Goal: Task Accomplishment & Management: Use online tool/utility

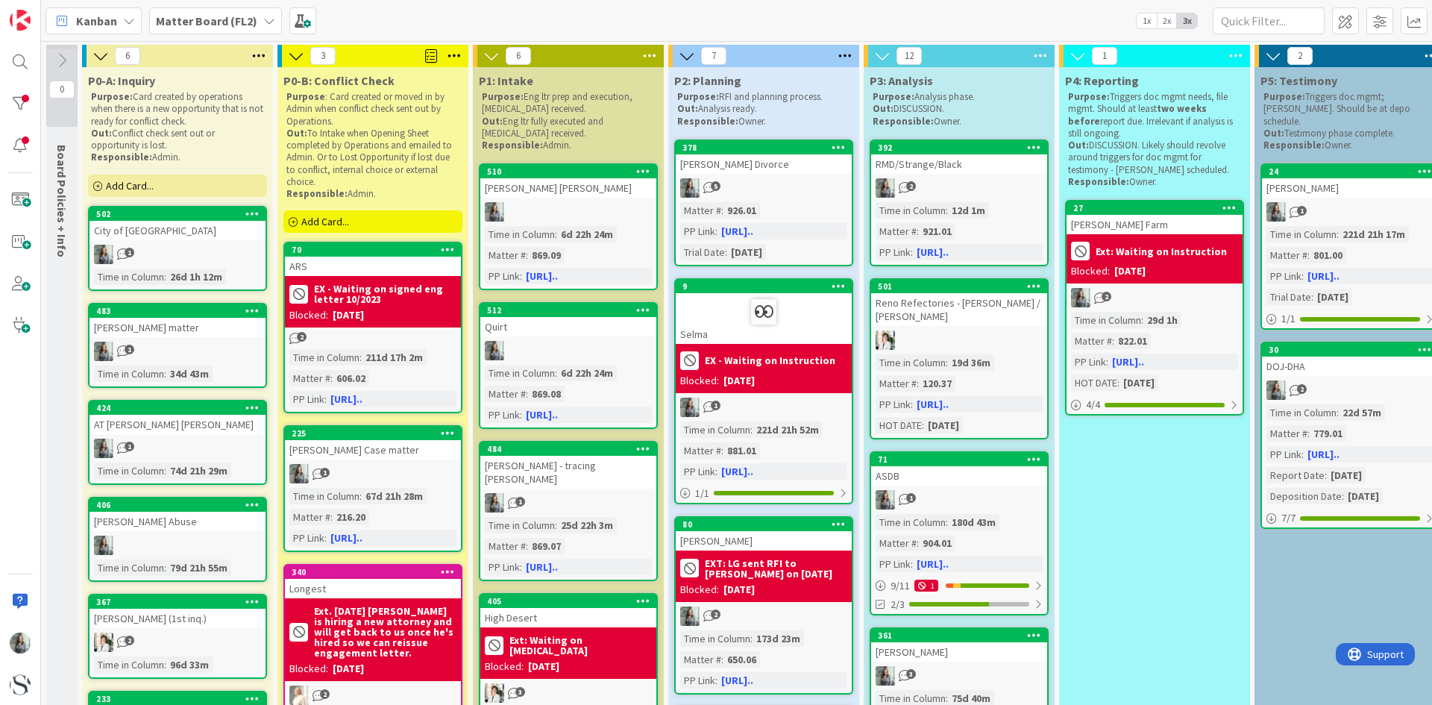
click at [241, 19] on b "Matter Board (FL2)" at bounding box center [206, 20] width 101 height 15
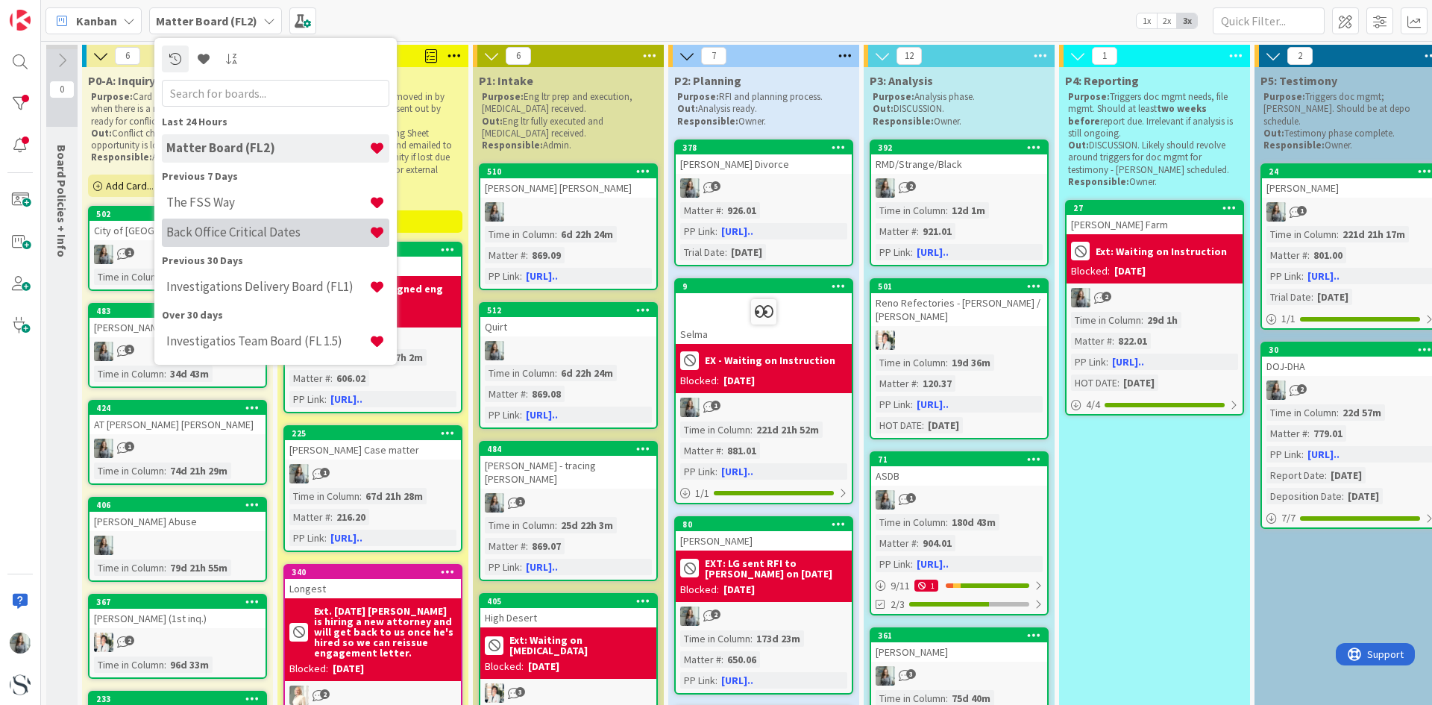
click at [197, 227] on h4 "Back Office Critical Dates" at bounding box center [267, 231] width 203 height 15
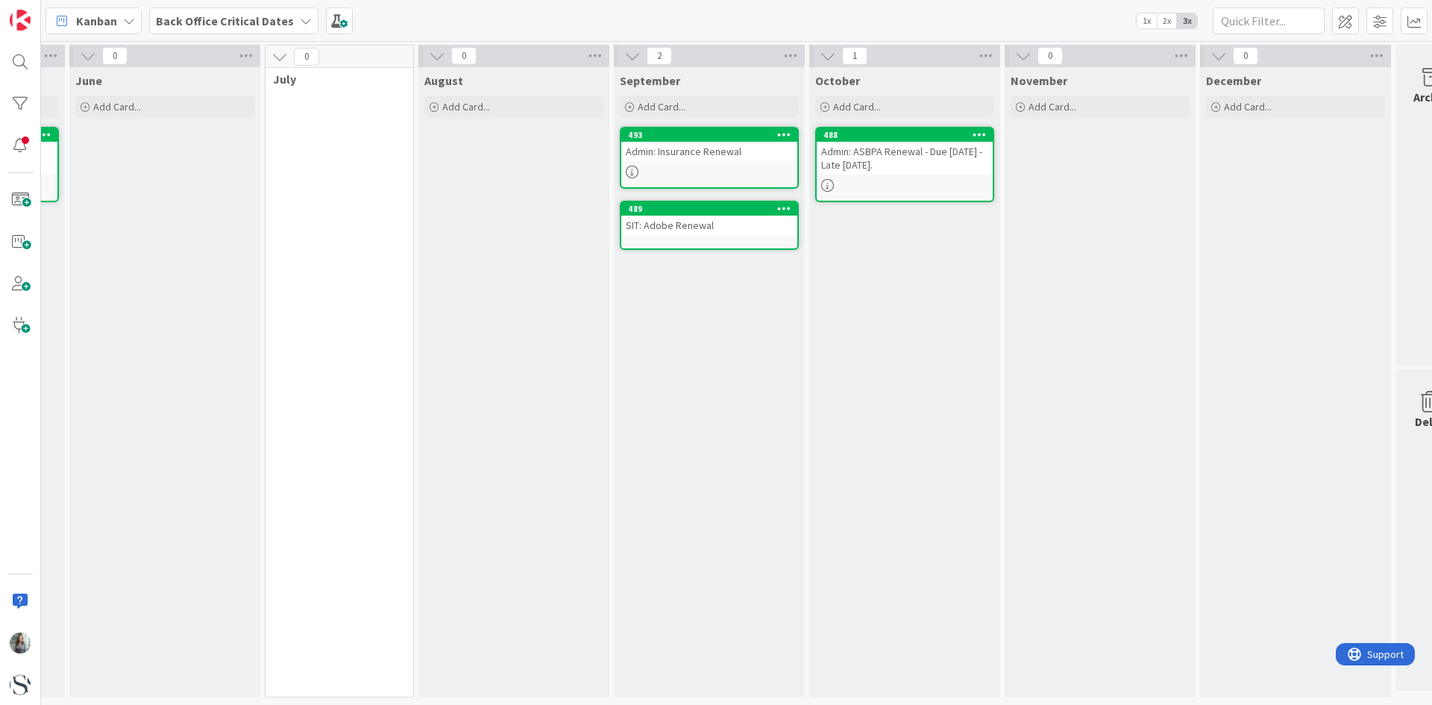
scroll to position [0, 1152]
click at [854, 98] on div "Add Card..." at bounding box center [901, 106] width 179 height 22
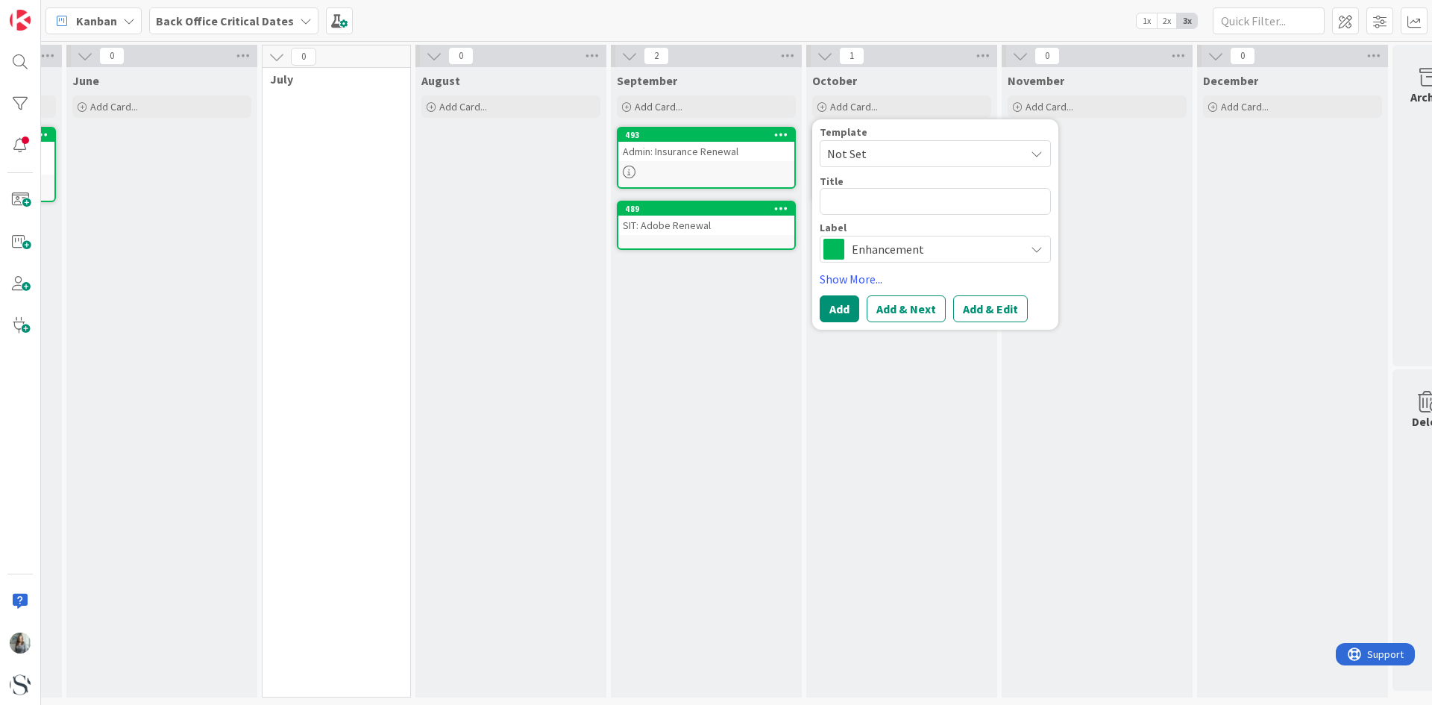
click at [852, 204] on textarea at bounding box center [934, 201] width 231 height 27
type textarea "x"
type textarea "i"
type textarea "x"
type textarea "i2"
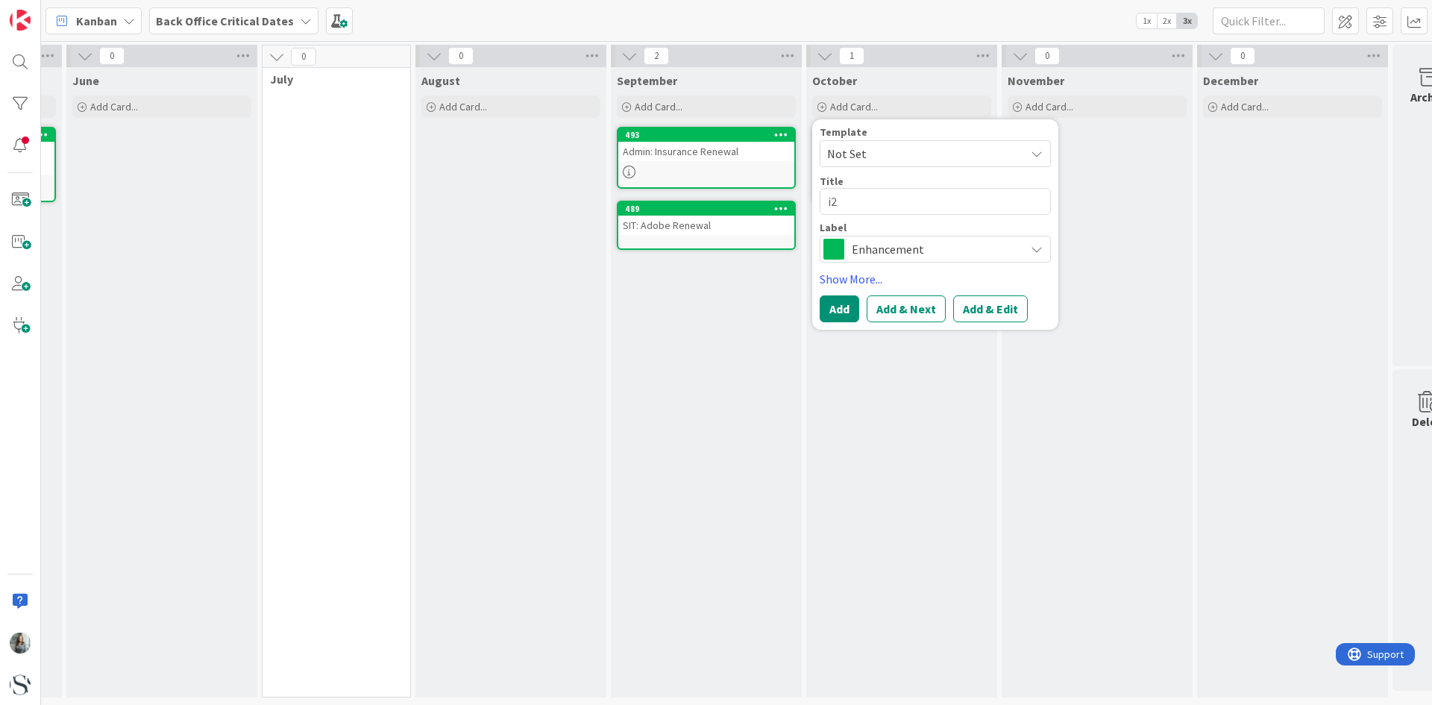
type textarea "x"
type textarea "i2"
type textarea "x"
type textarea "i2 R"
type textarea "x"
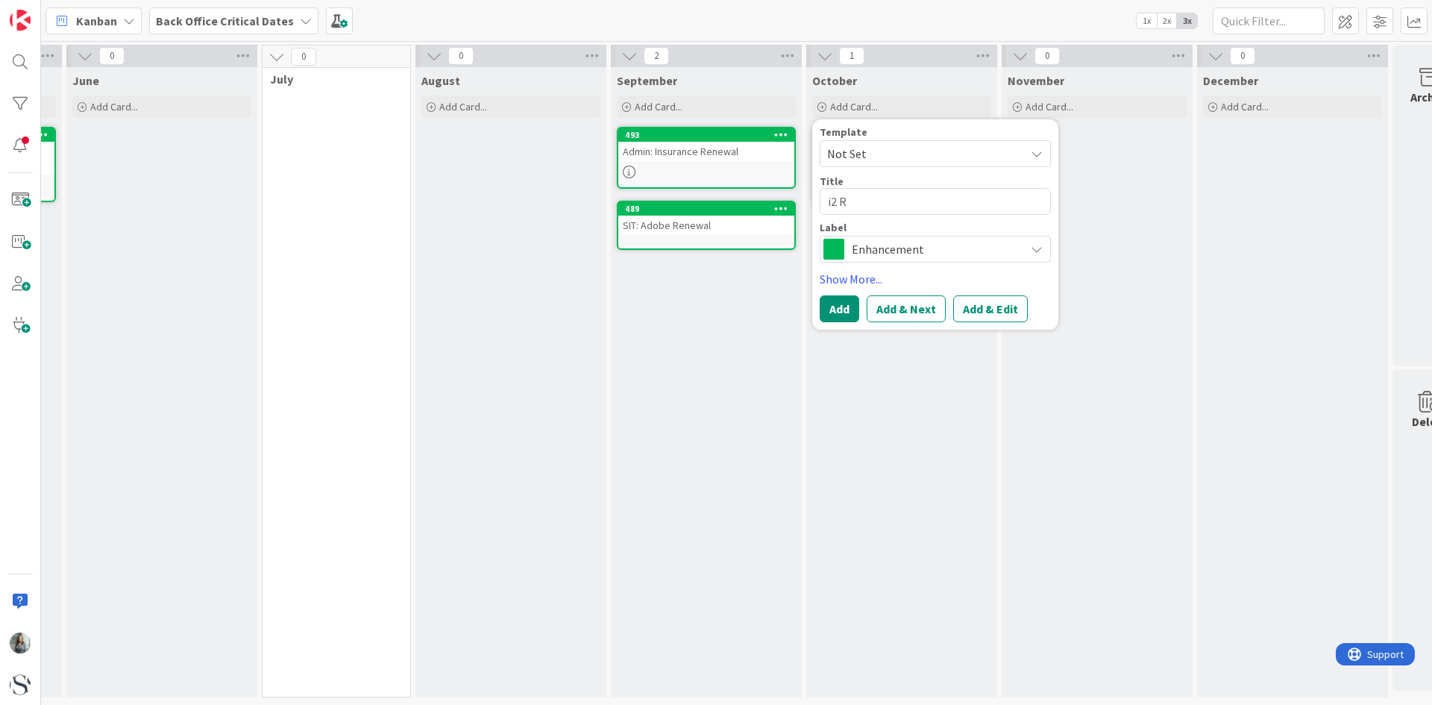
type textarea "i2 Re"
type textarea "x"
type textarea "i2 Ren"
type textarea "x"
type textarea "i2 Renw"
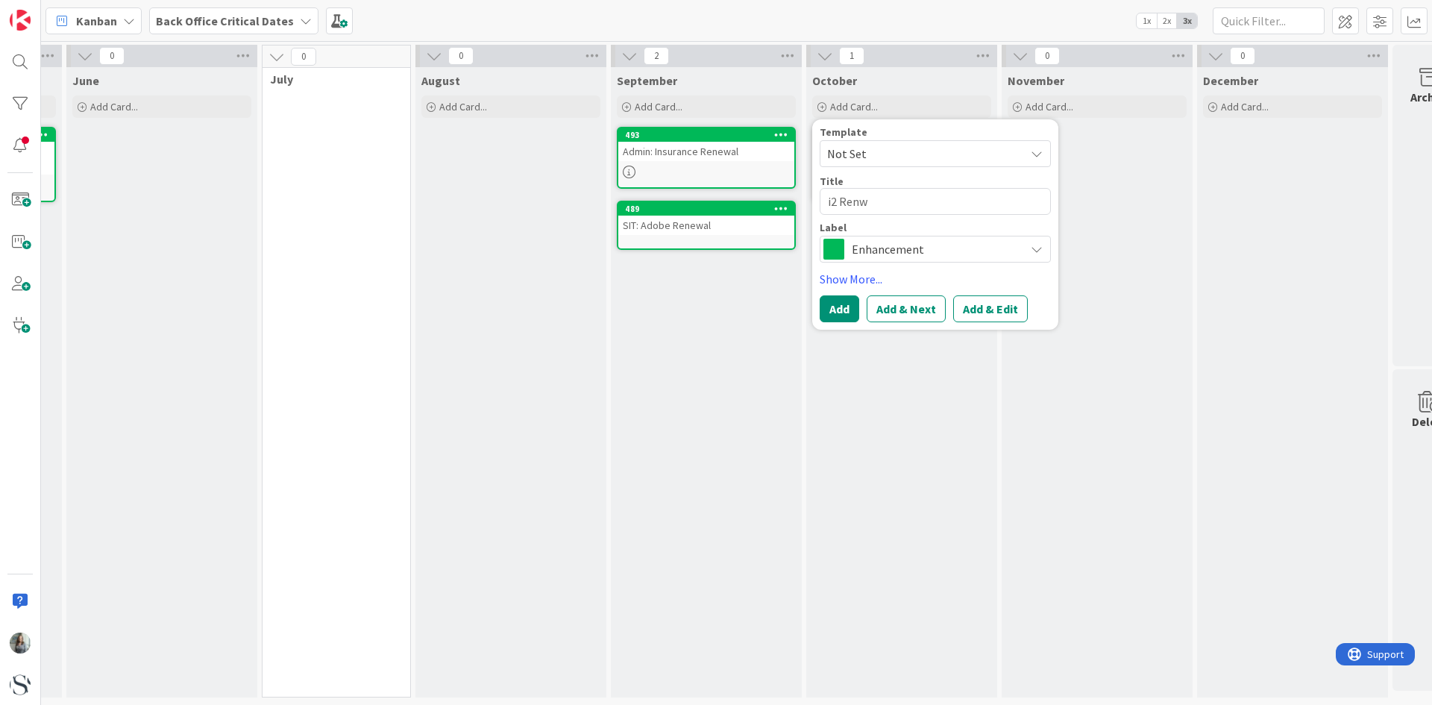
type textarea "x"
type textarea "i2 Ren"
type textarea "x"
type textarea "i2 [PERSON_NAME]"
type textarea "x"
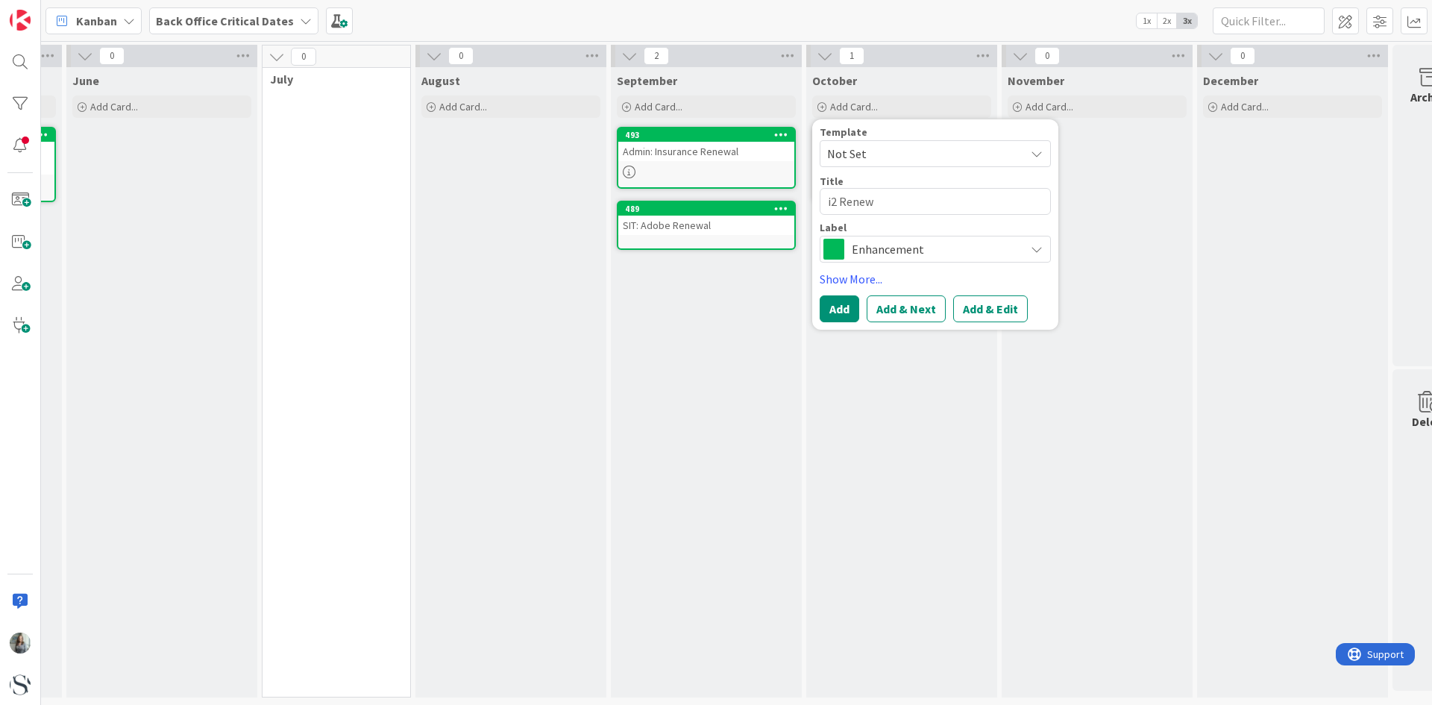
type textarea "i2 Renewa"
type textarea "x"
type textarea "i2 Renewal"
click at [995, 248] on span "Enhancement" at bounding box center [935, 249] width 166 height 21
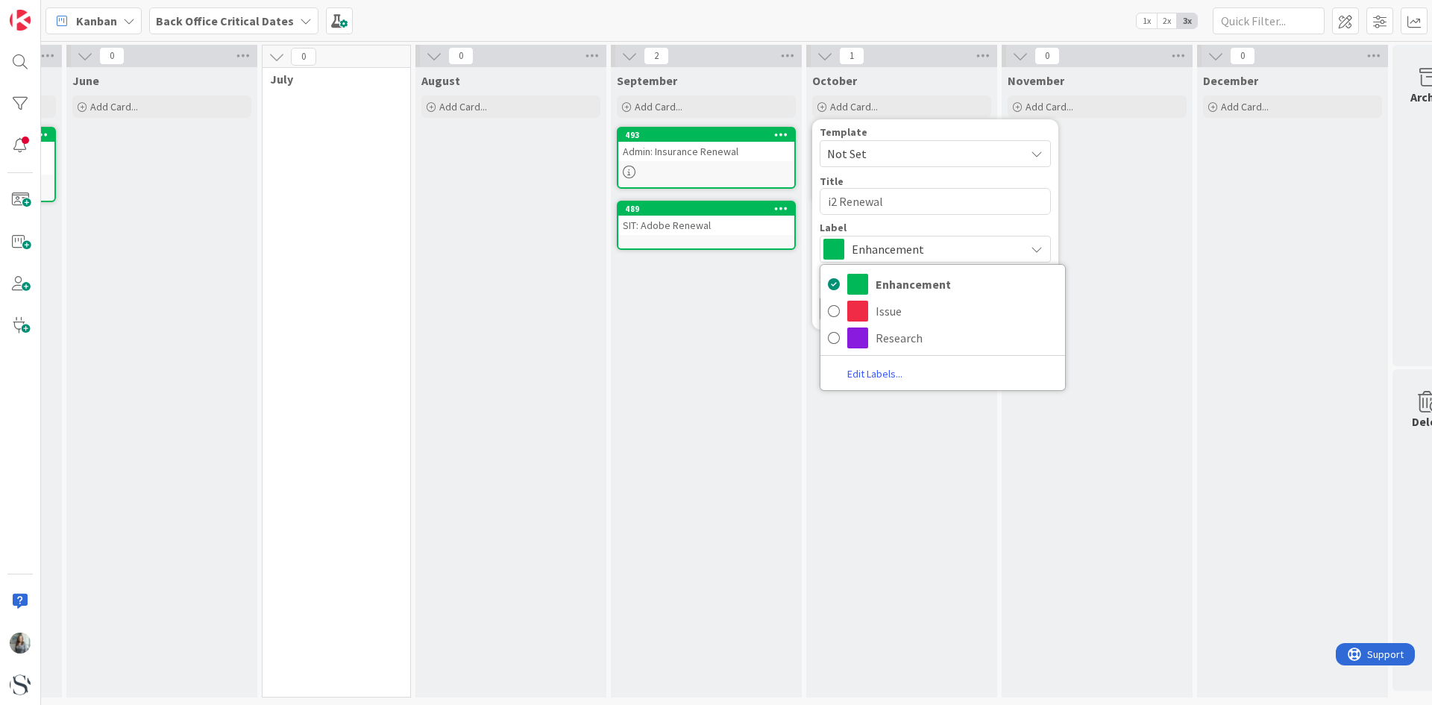
click at [995, 248] on span "Enhancement" at bounding box center [935, 249] width 166 height 21
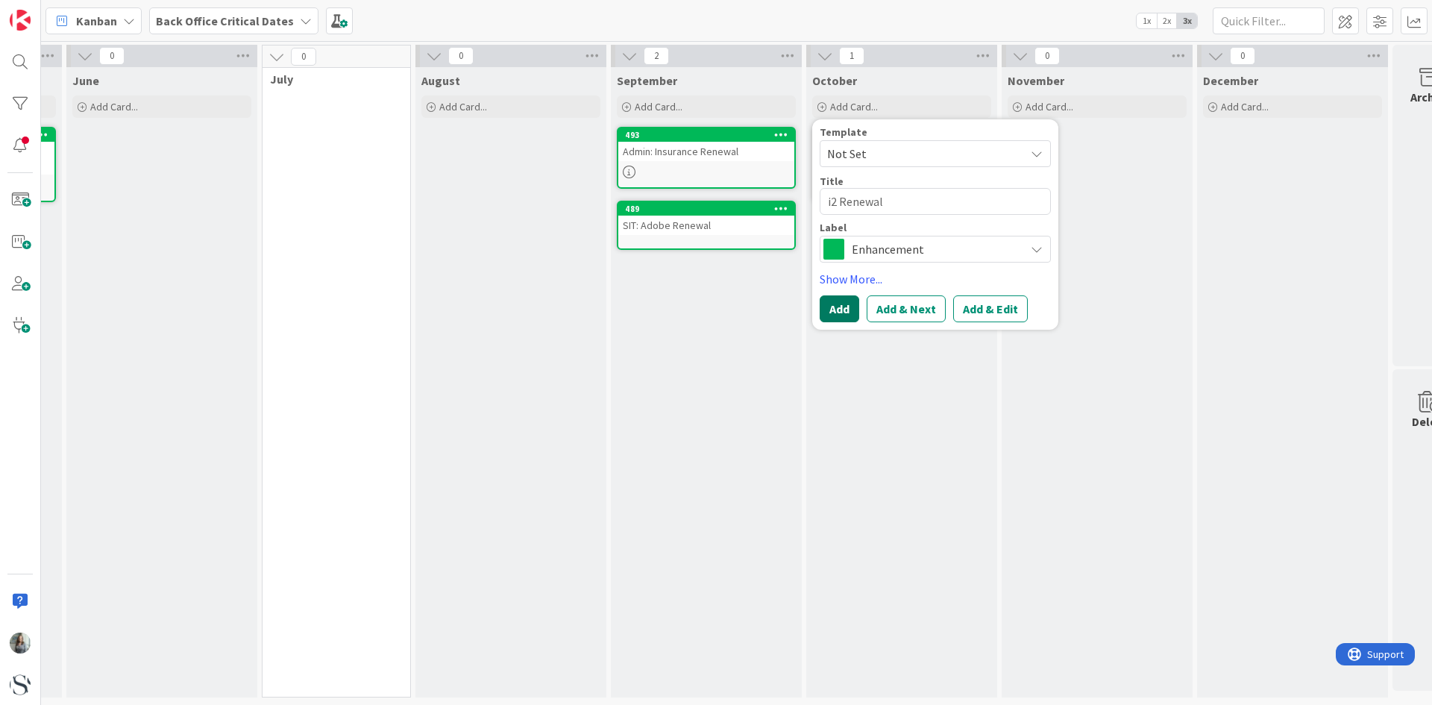
click at [837, 300] on button "Add" at bounding box center [839, 308] width 40 height 27
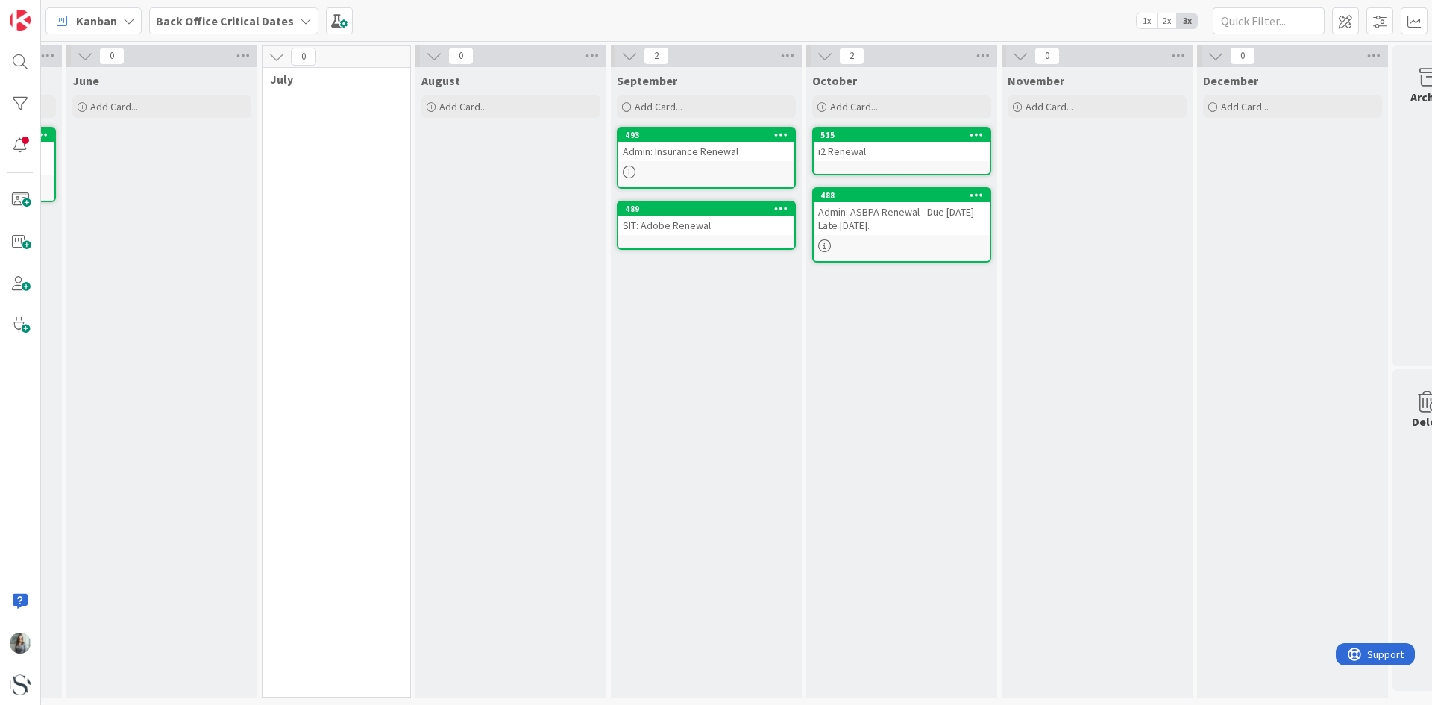
click at [861, 152] on div "i2 Renewal" at bounding box center [901, 151] width 176 height 19
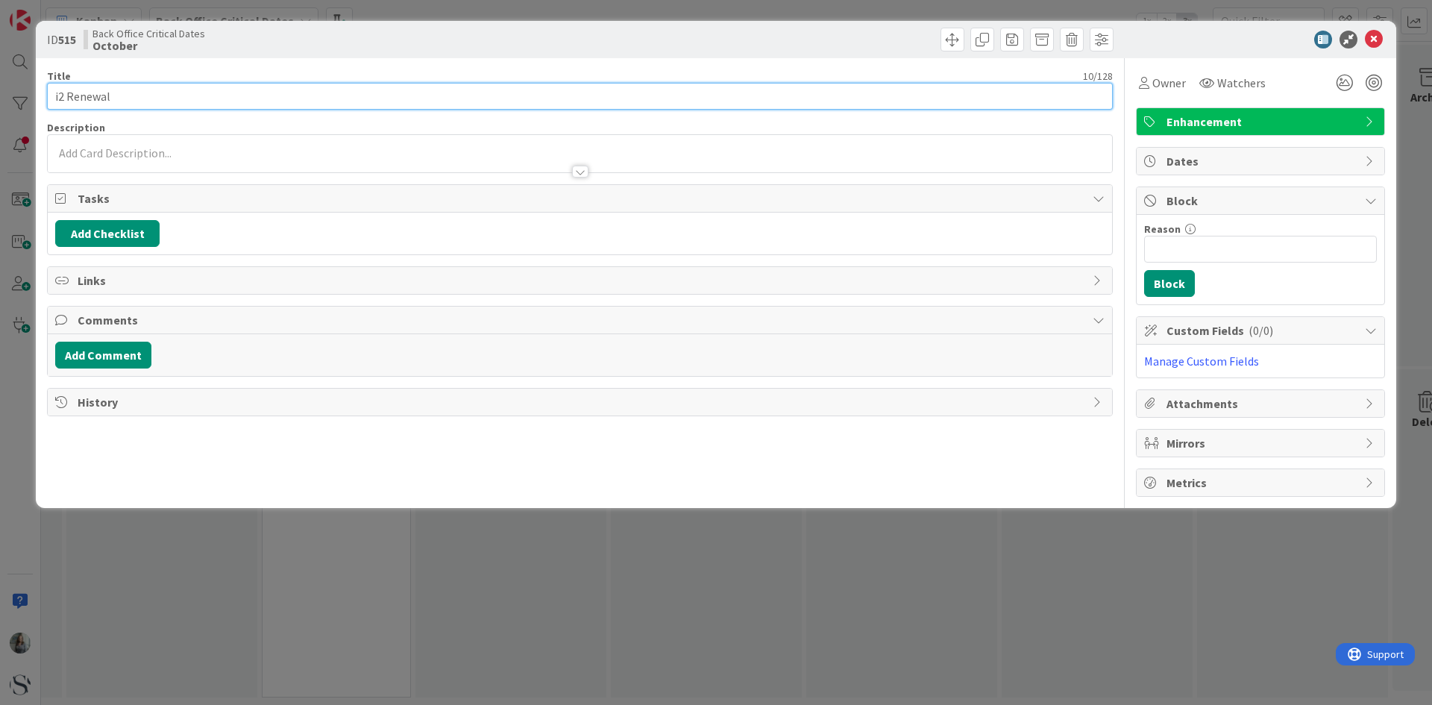
click at [252, 92] on input "i2 Renewal" at bounding box center [580, 96] width 1066 height 27
type input "i2 Renewal - Due 10/31"
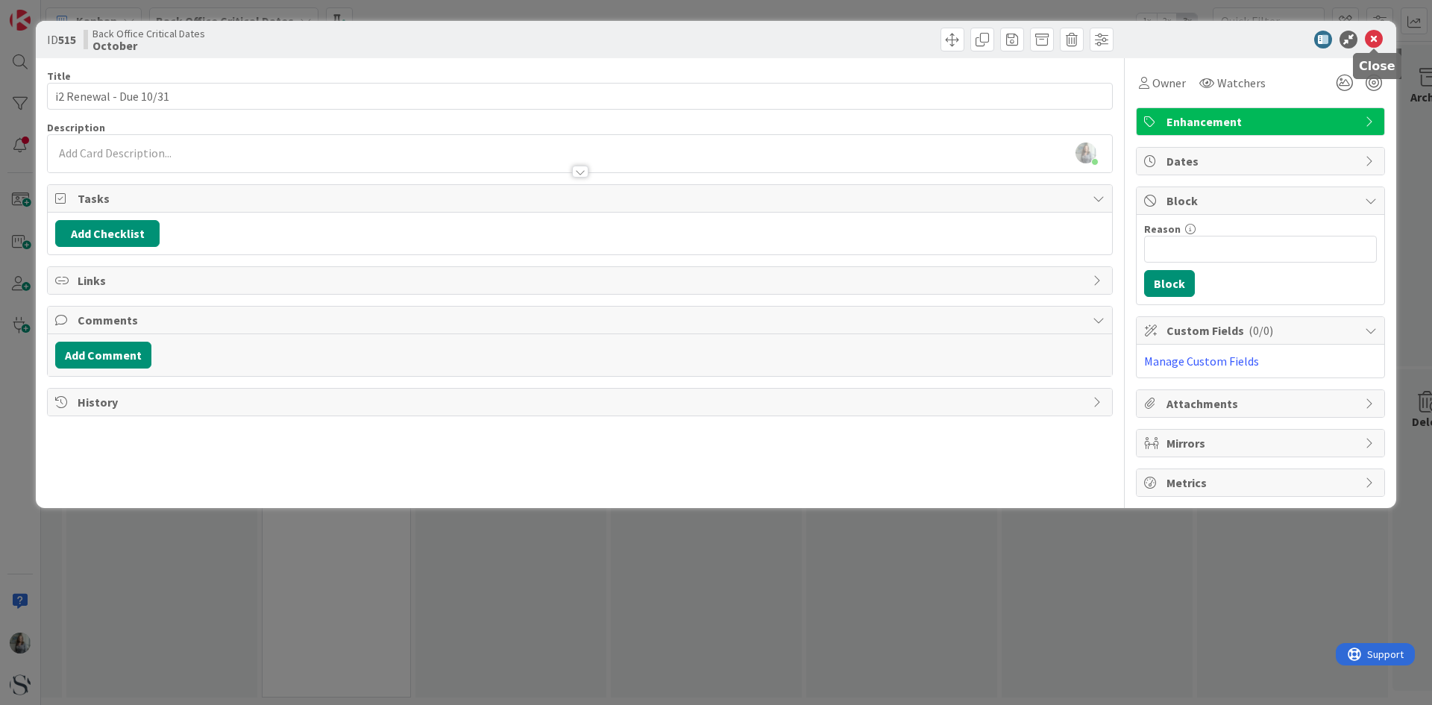
click at [1376, 35] on icon at bounding box center [1374, 40] width 18 height 18
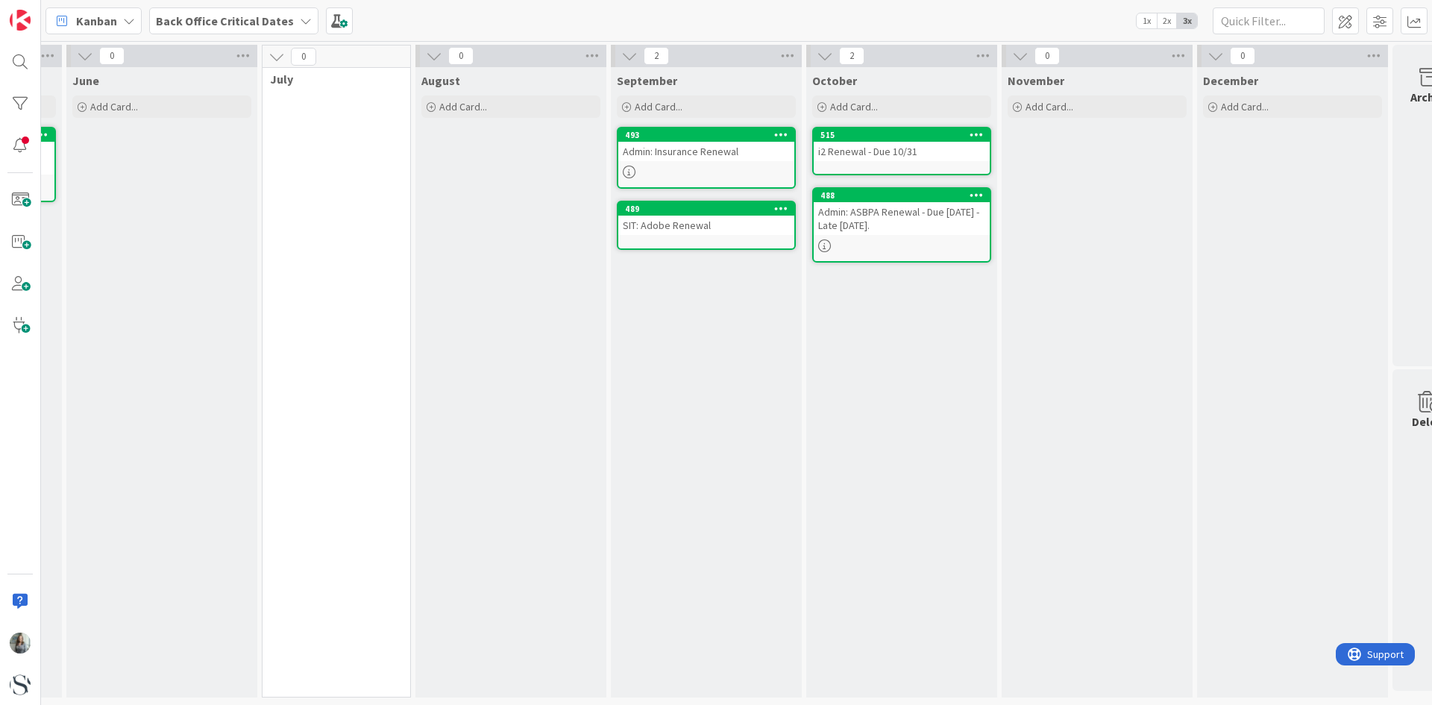
click at [956, 141] on div "515" at bounding box center [901, 134] width 176 height 13
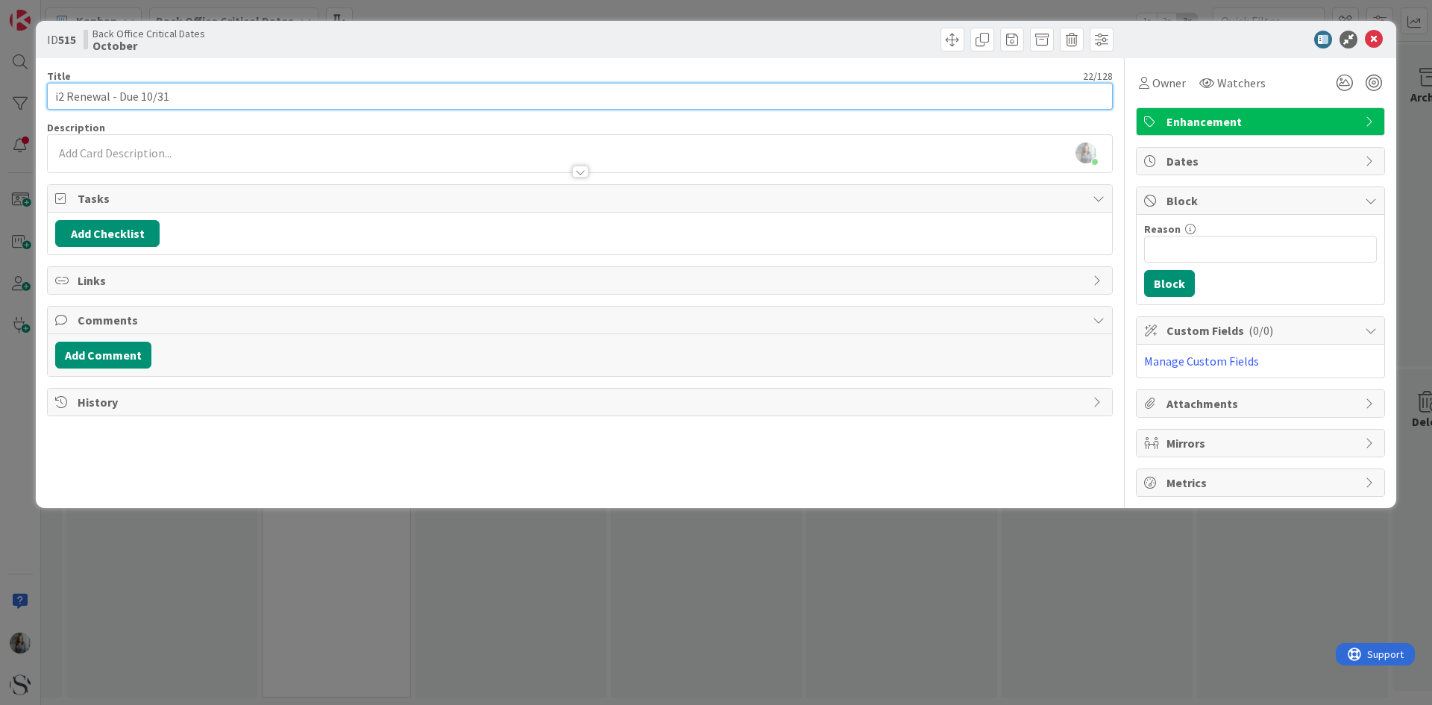
click at [145, 98] on input "i2 Renewal - Due 10/31" at bounding box center [580, 96] width 1066 height 27
type input "i2 Renewal - Due [DATE]"
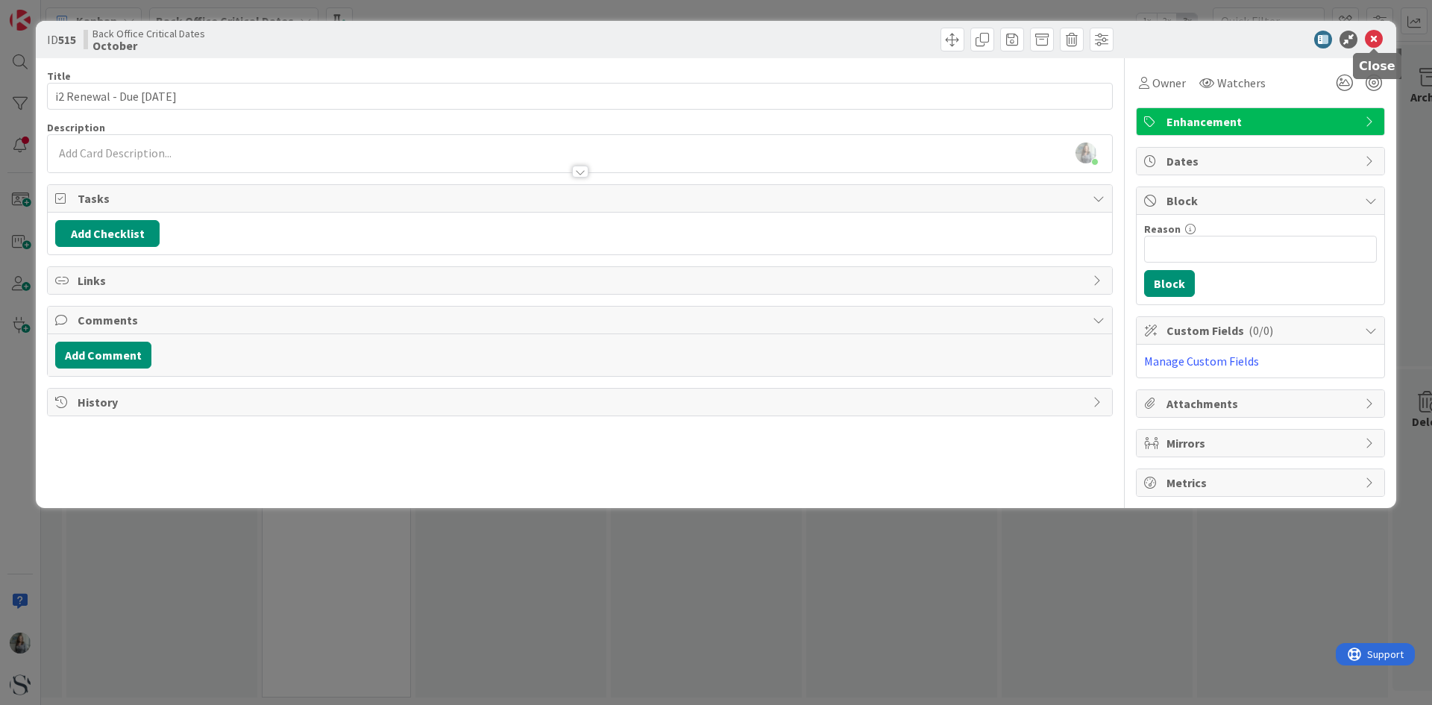
click at [1371, 37] on icon at bounding box center [1374, 40] width 18 height 18
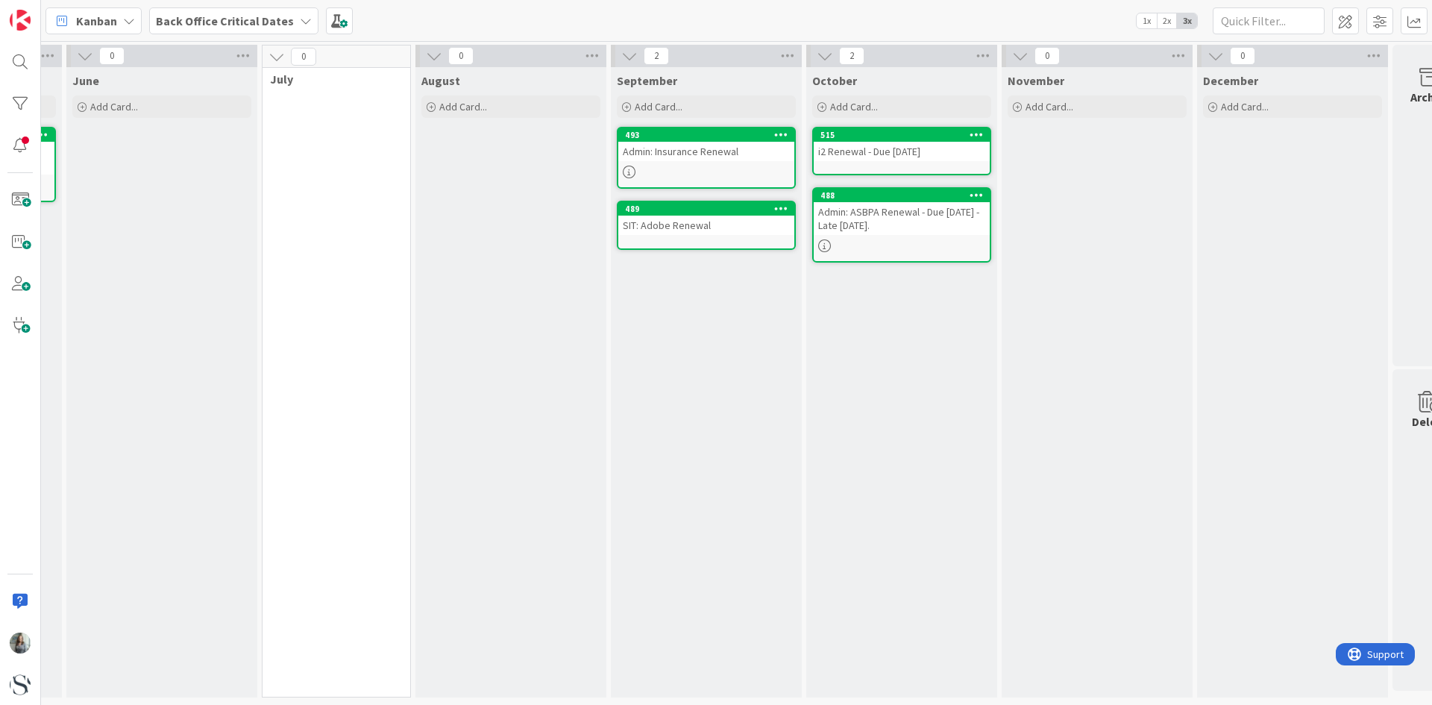
click at [913, 163] on div "515 i2 Renewal - Due [DATE]" at bounding box center [901, 151] width 179 height 48
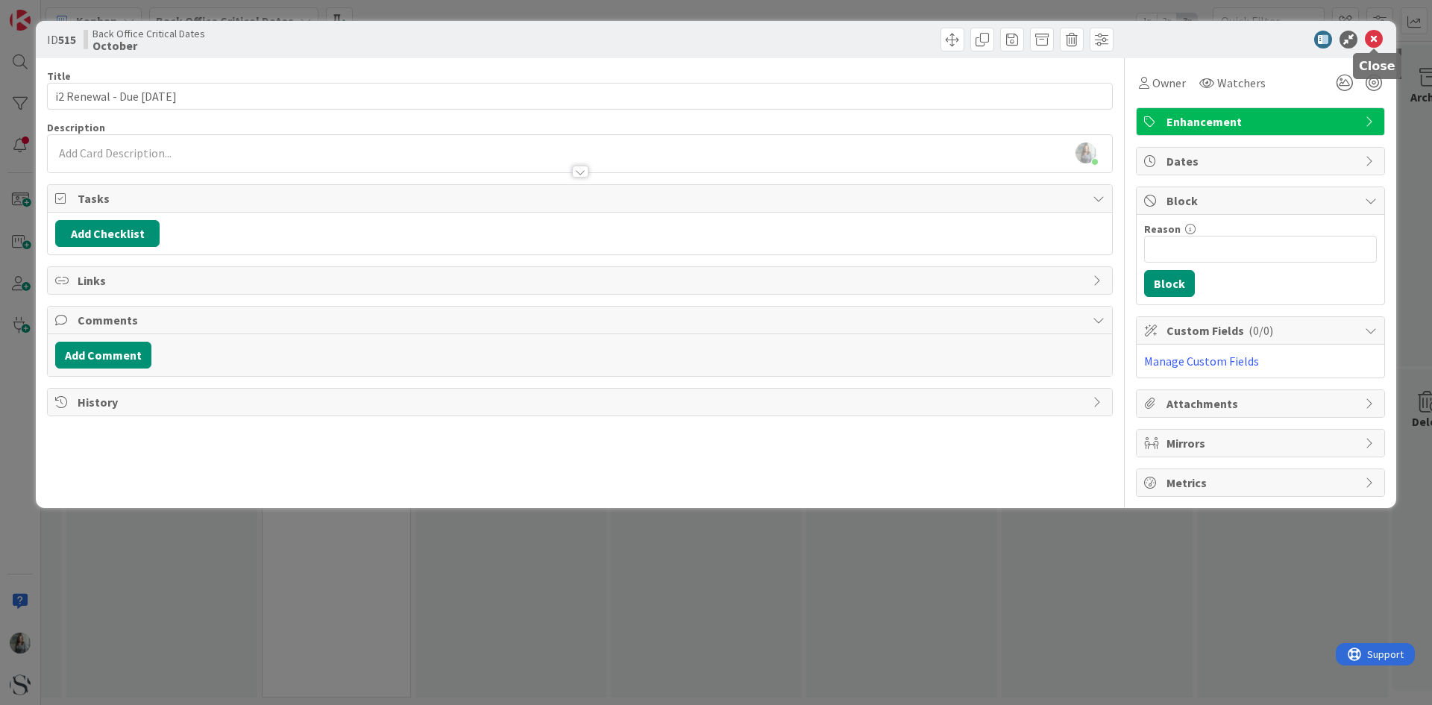
click at [1375, 40] on icon at bounding box center [1374, 40] width 18 height 18
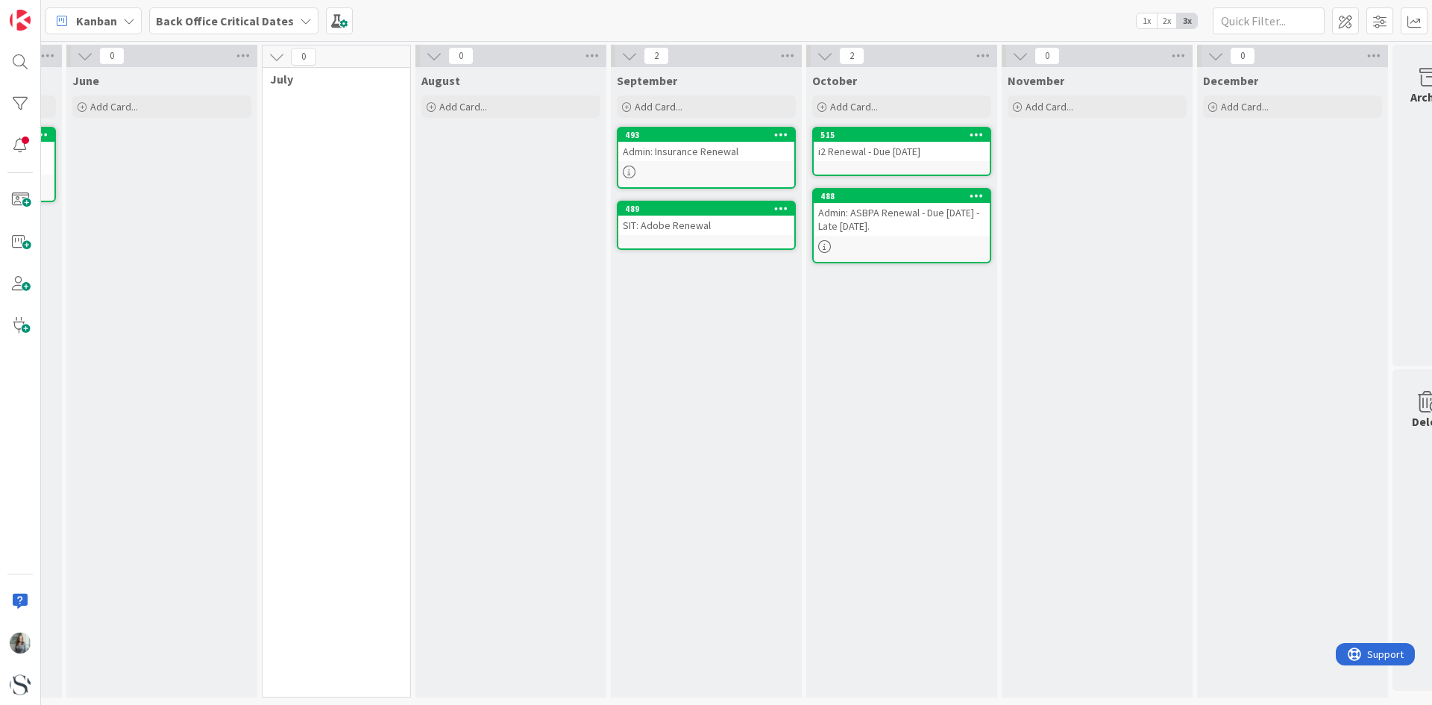
click at [300, 27] on div "Back Office Critical Dates" at bounding box center [233, 20] width 169 height 27
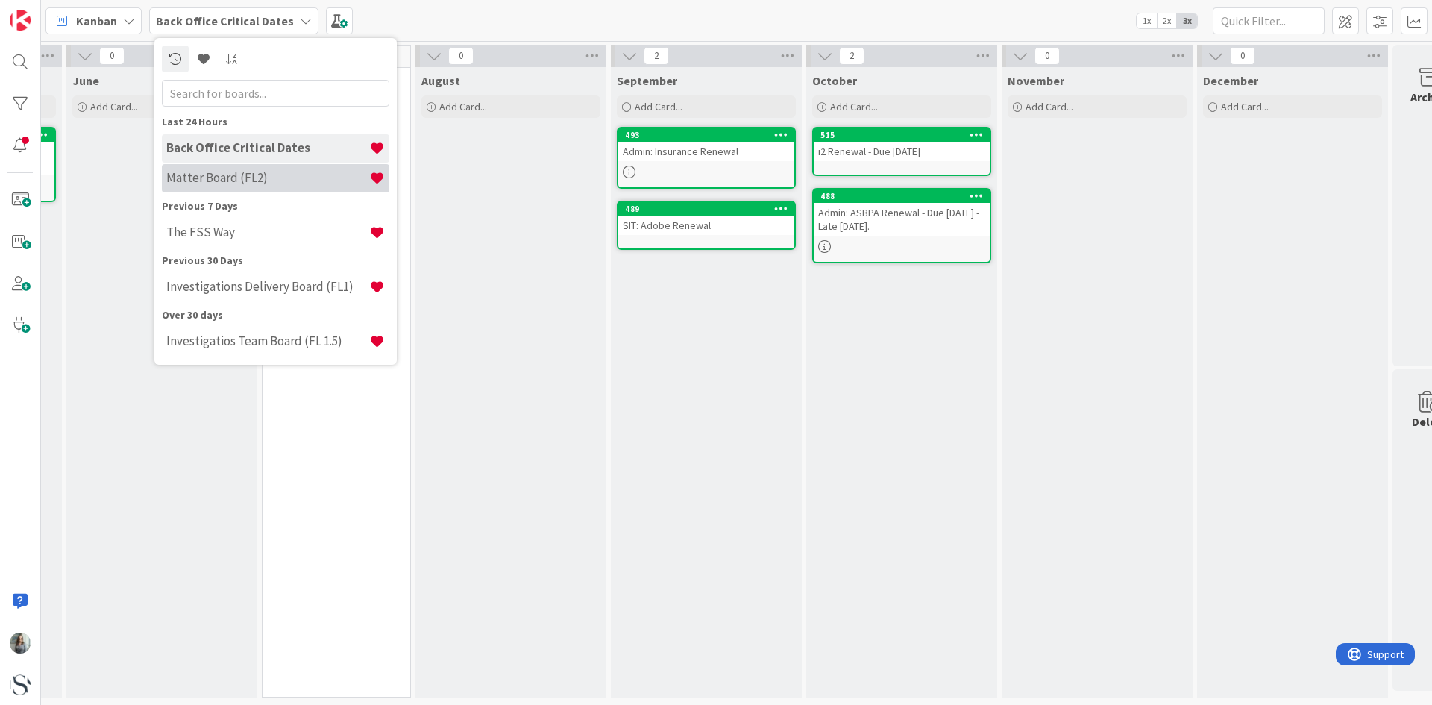
click at [211, 179] on h4 "Matter Board (FL2)" at bounding box center [267, 177] width 203 height 15
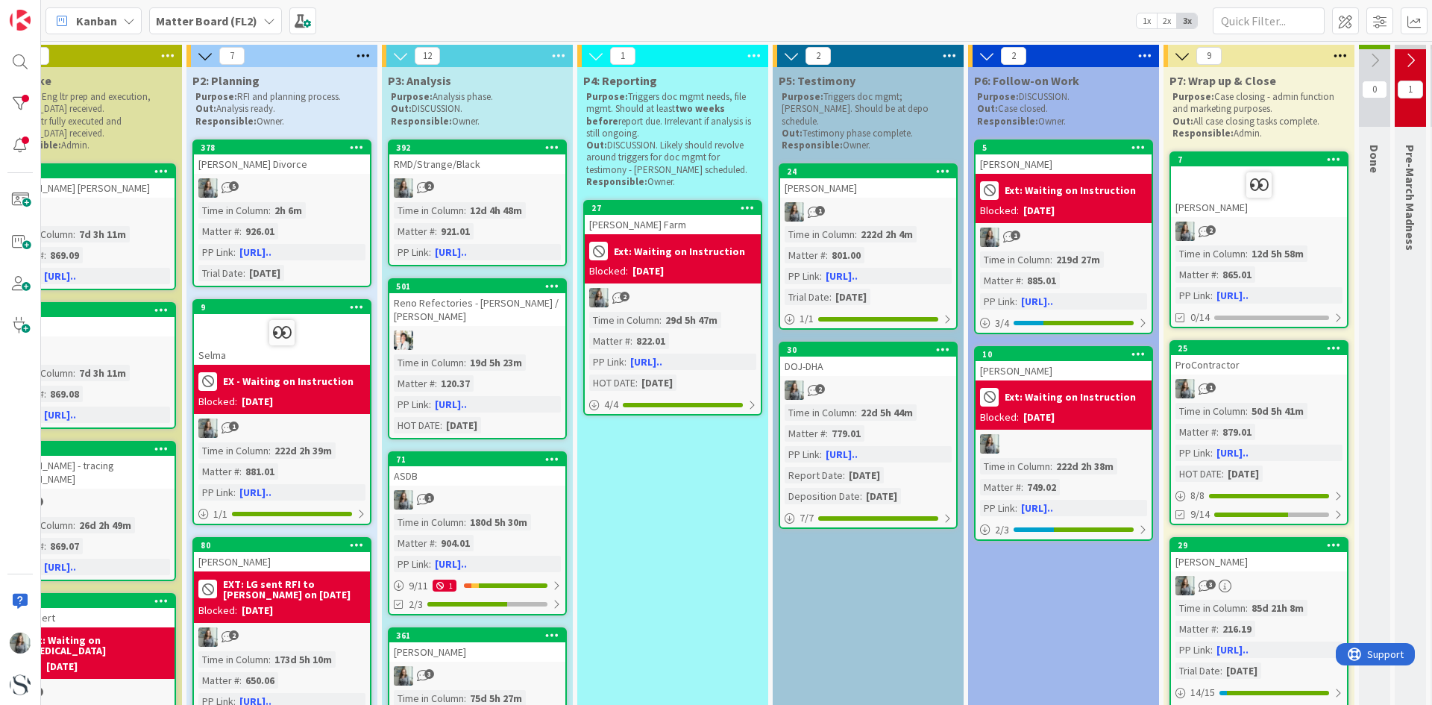
scroll to position [0, 500]
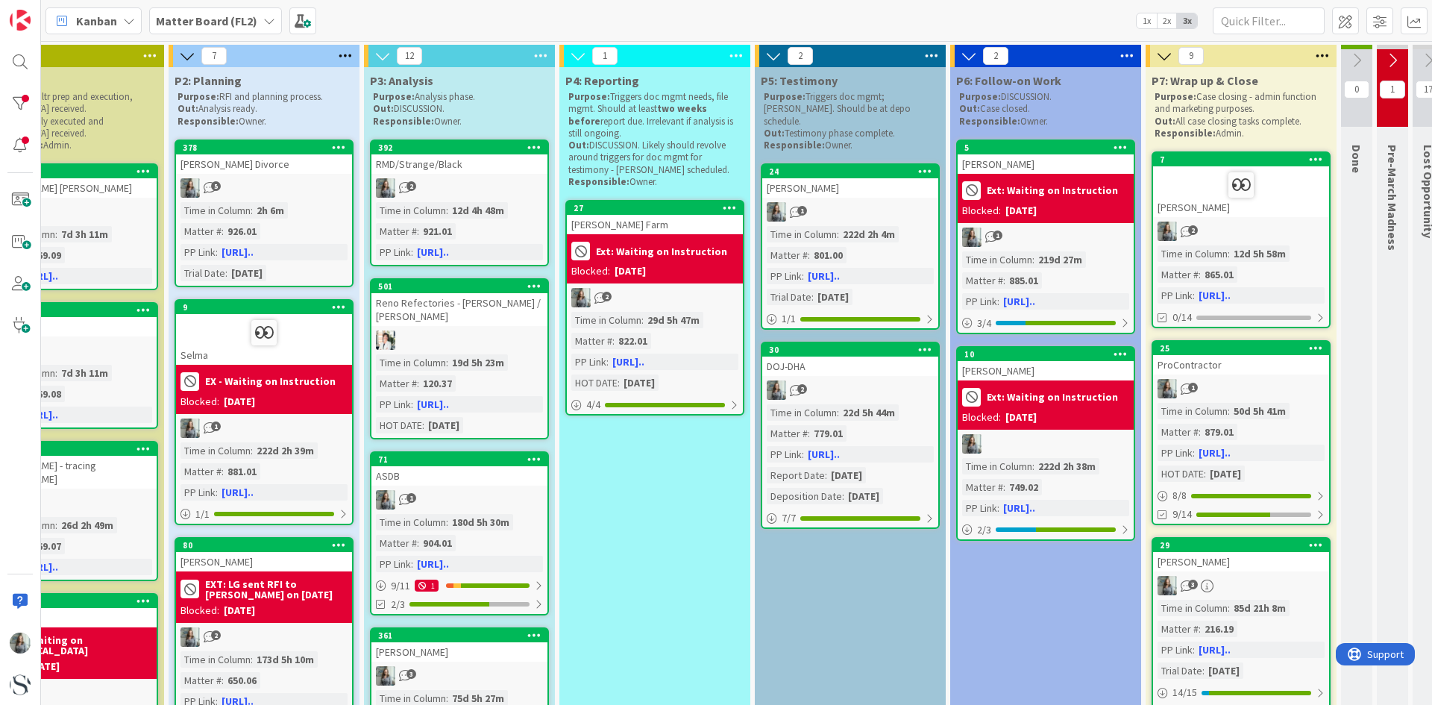
click at [831, 181] on div "[PERSON_NAME]" at bounding box center [850, 187] width 176 height 19
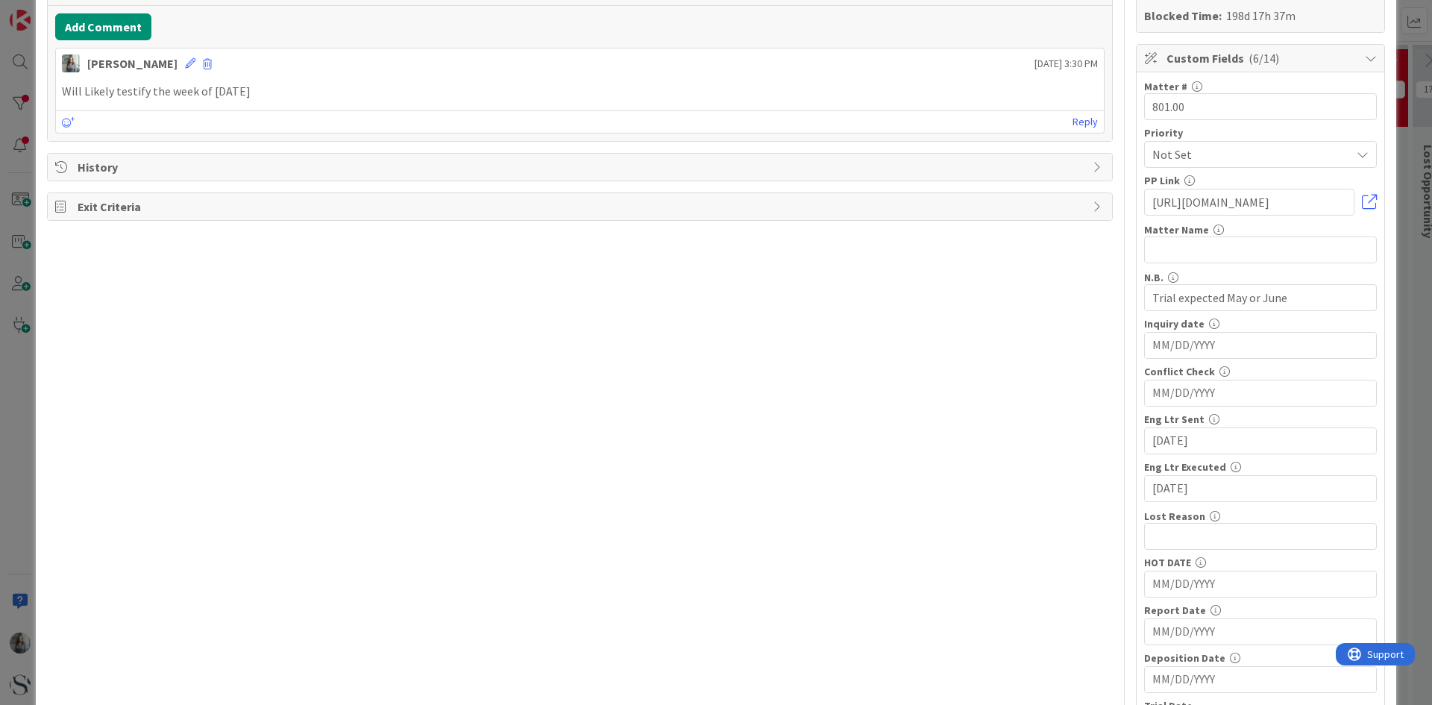
scroll to position [567, 0]
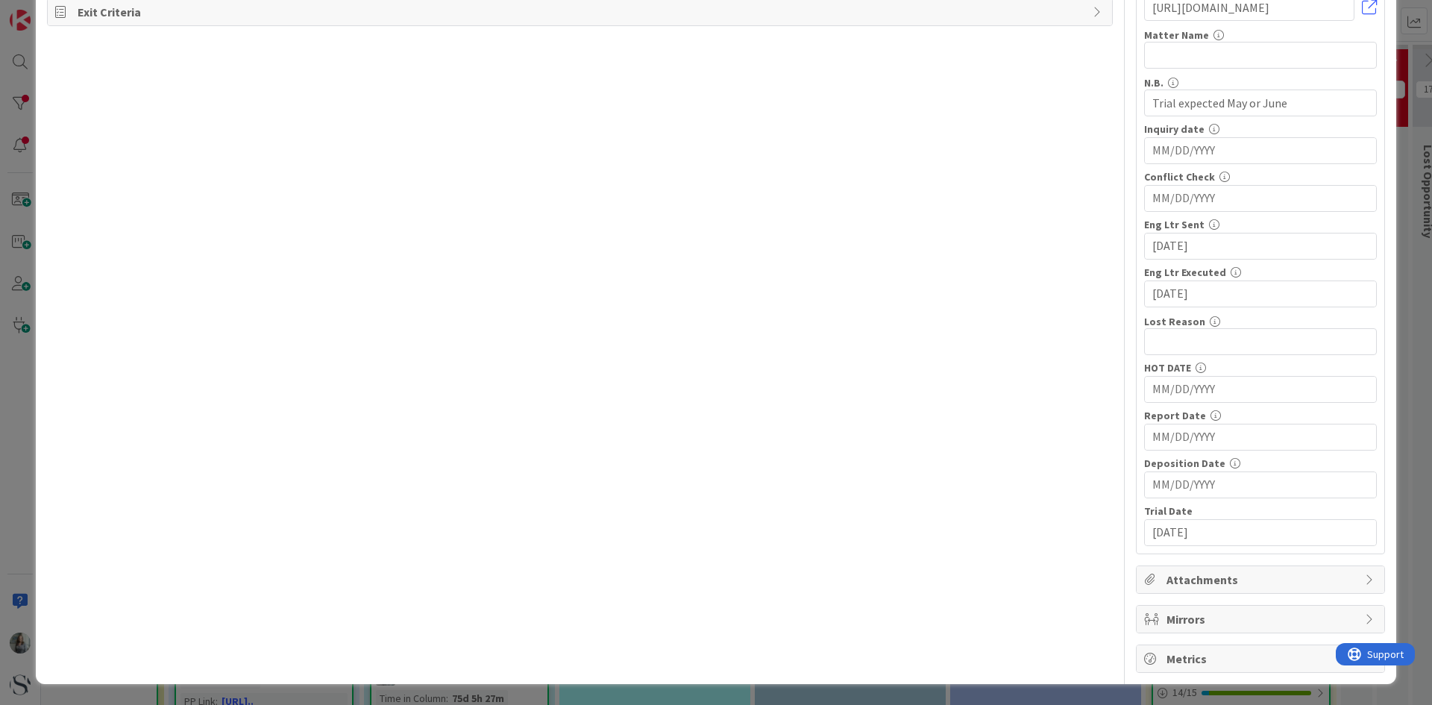
click at [1174, 530] on input "[DATE]" at bounding box center [1260, 532] width 216 height 25
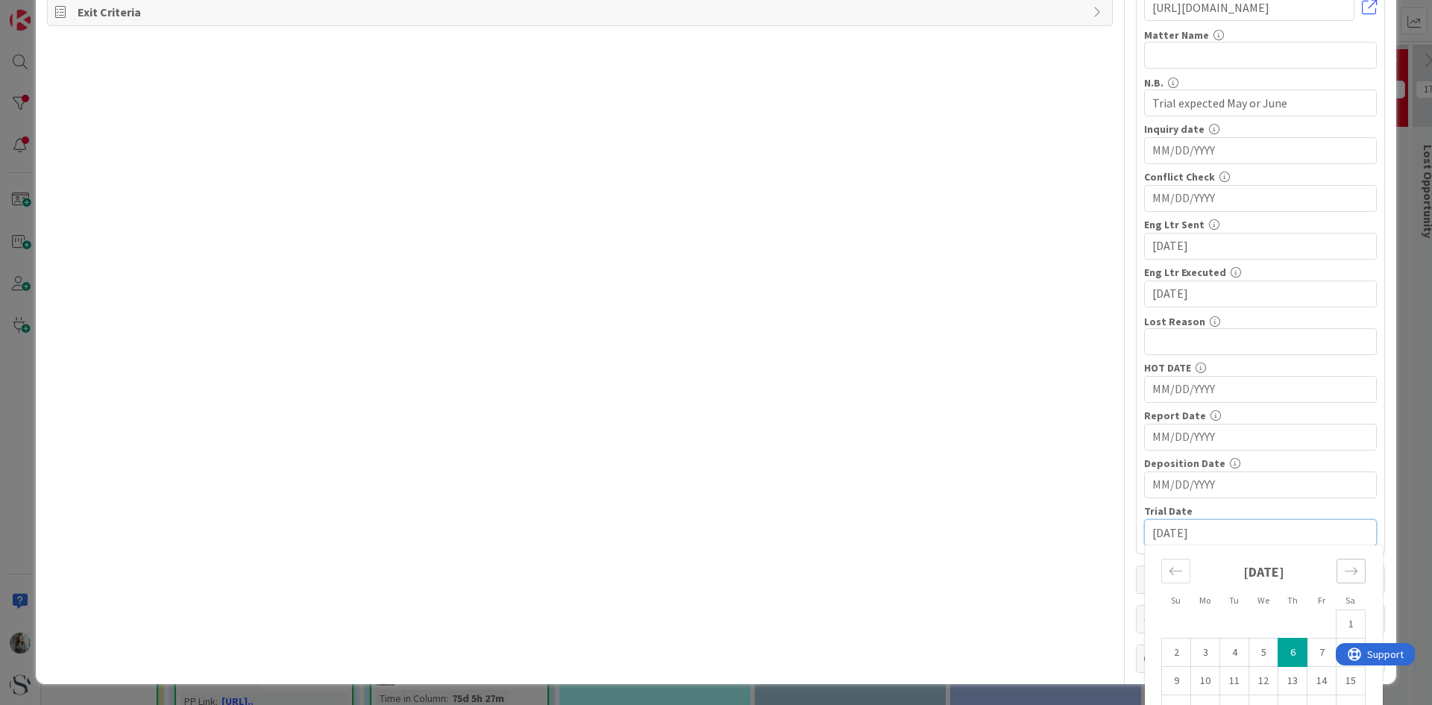
click at [1344, 574] on icon "Move forward to switch to the next month." at bounding box center [1351, 571] width 14 height 14
click at [1344, 573] on icon "Move forward to switch to the next month." at bounding box center [1351, 571] width 14 height 14
click at [1191, 682] on td "12" at bounding box center [1205, 681] width 29 height 28
type input "[DATE]"
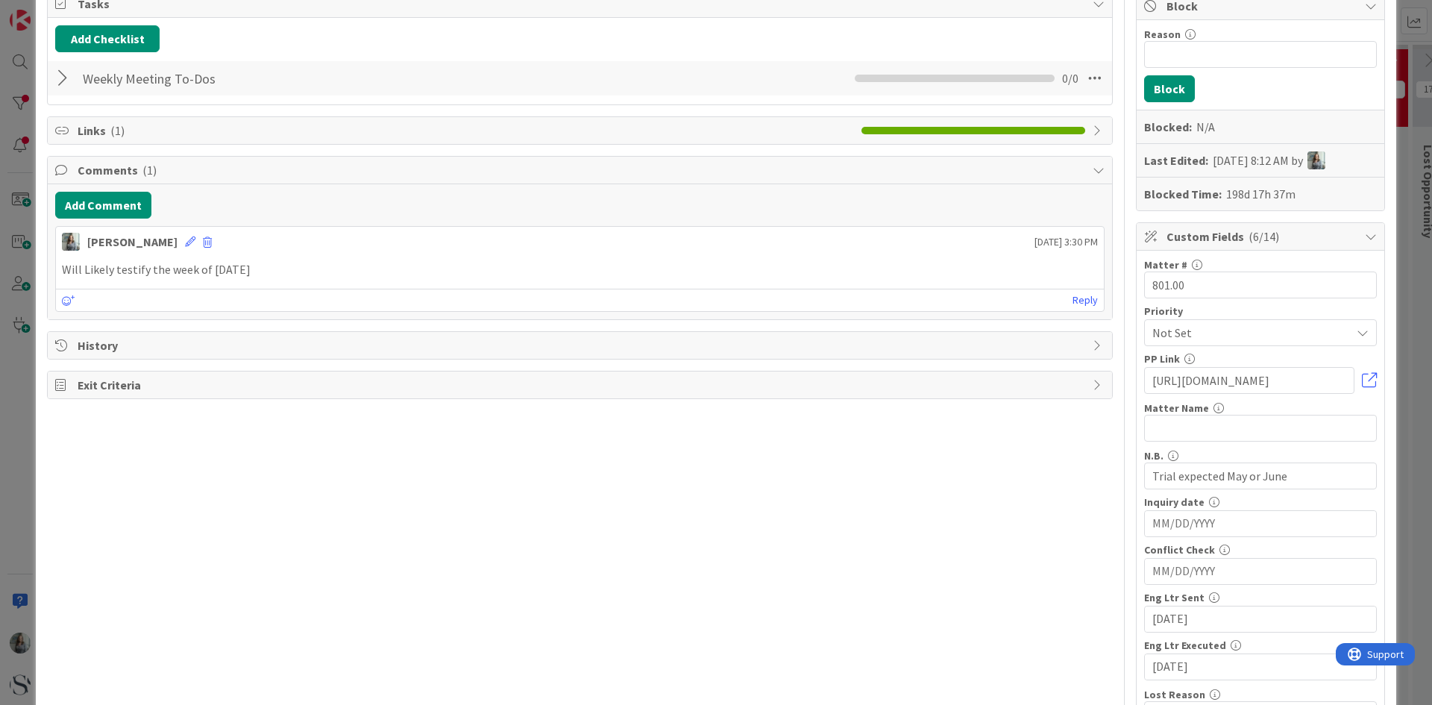
scroll to position [0, 0]
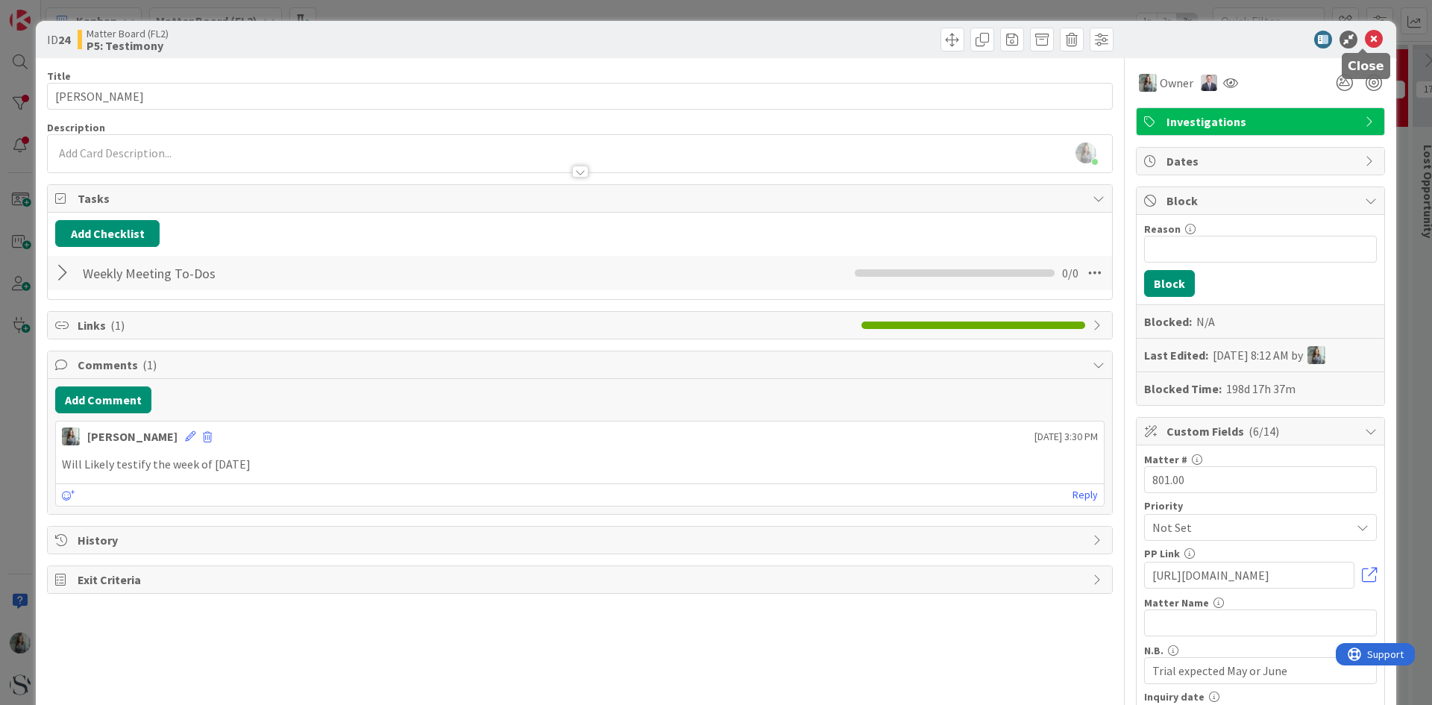
click at [1366, 34] on icon at bounding box center [1374, 40] width 18 height 18
